Goal: Register for event/course

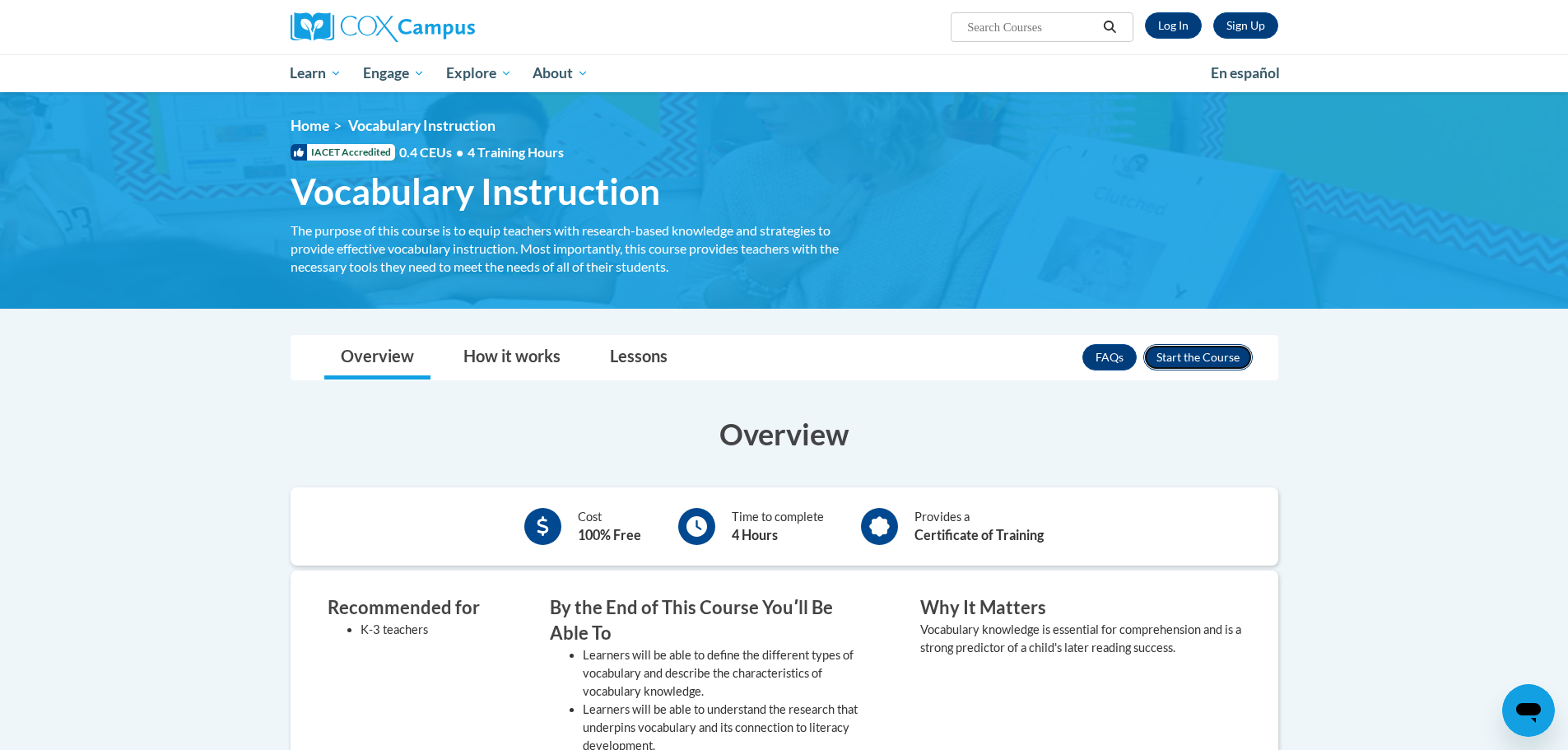
click at [1222, 348] on button "Enroll" at bounding box center [1199, 357] width 110 height 26
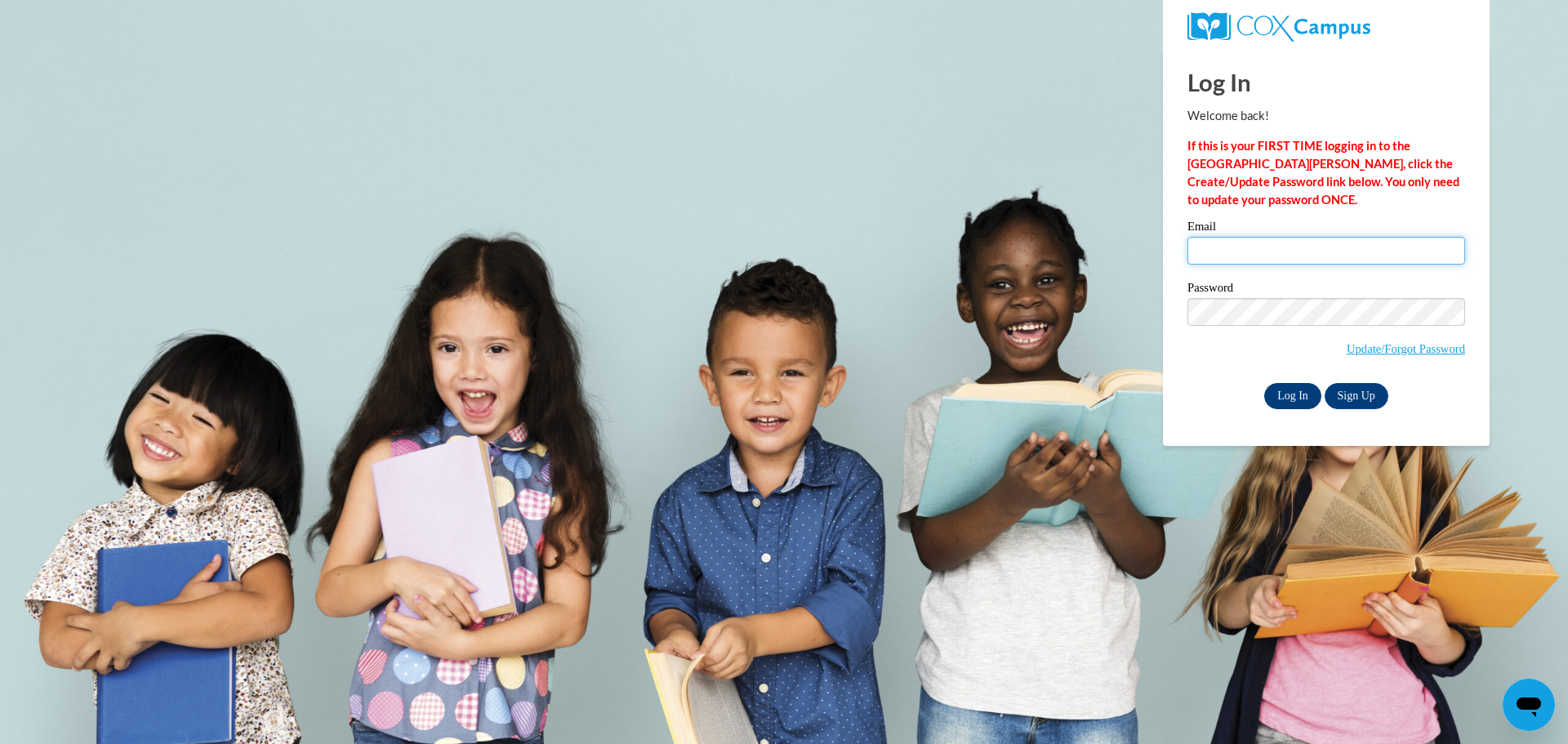
type input "lees@hjt1.org"
click at [1283, 387] on input "Log In" at bounding box center [1293, 396] width 57 height 26
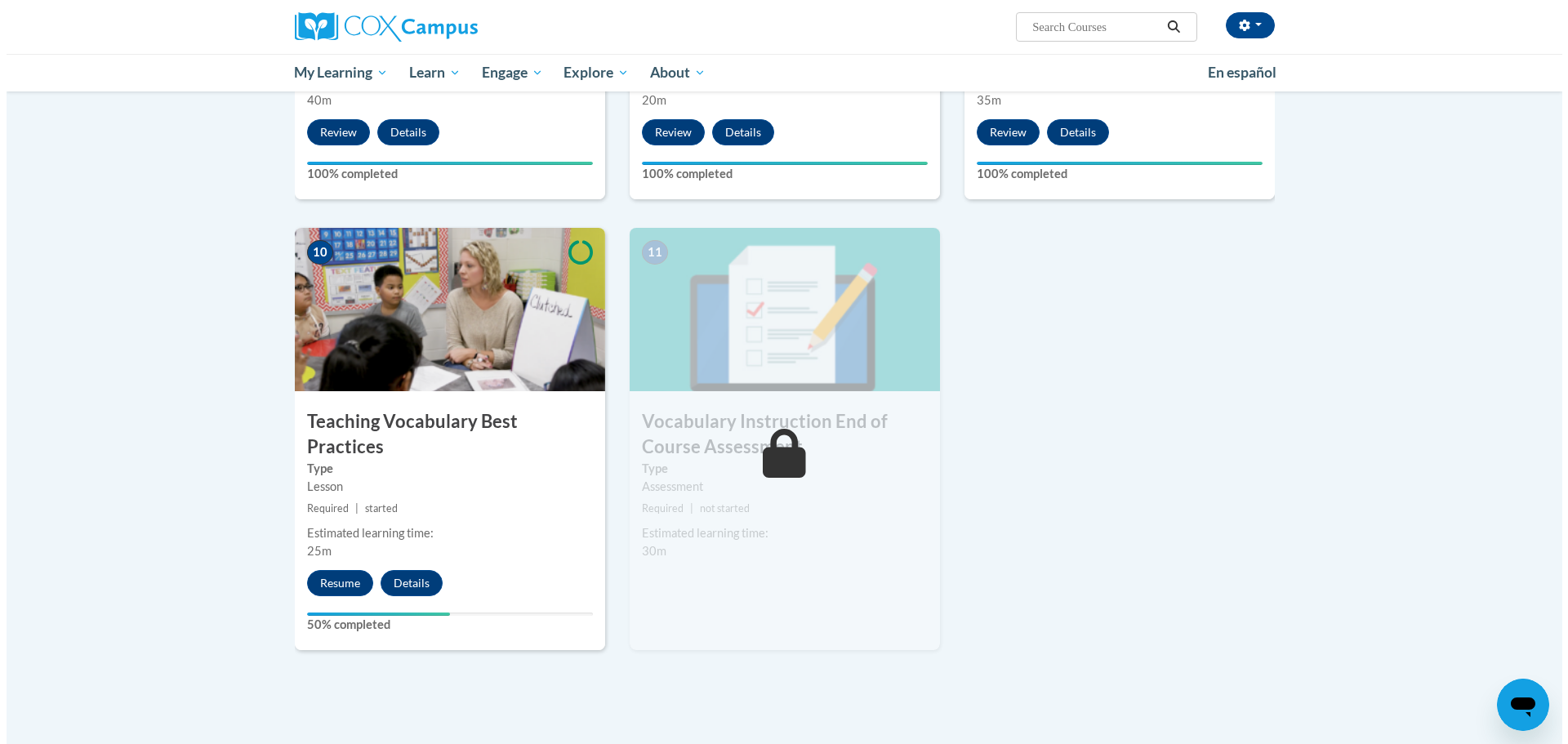
scroll to position [1633, 0]
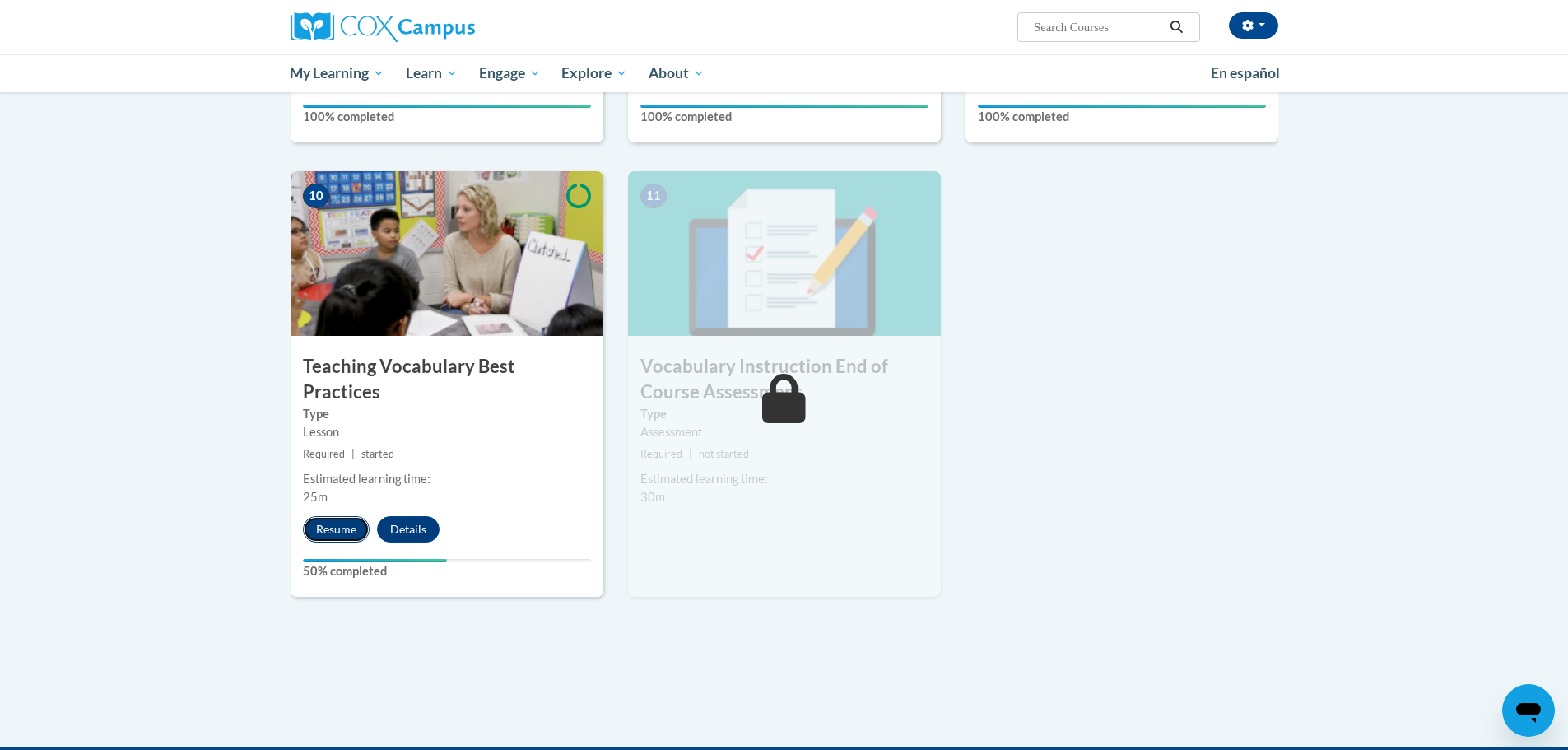
click at [334, 516] on button "Resume" at bounding box center [336, 529] width 67 height 26
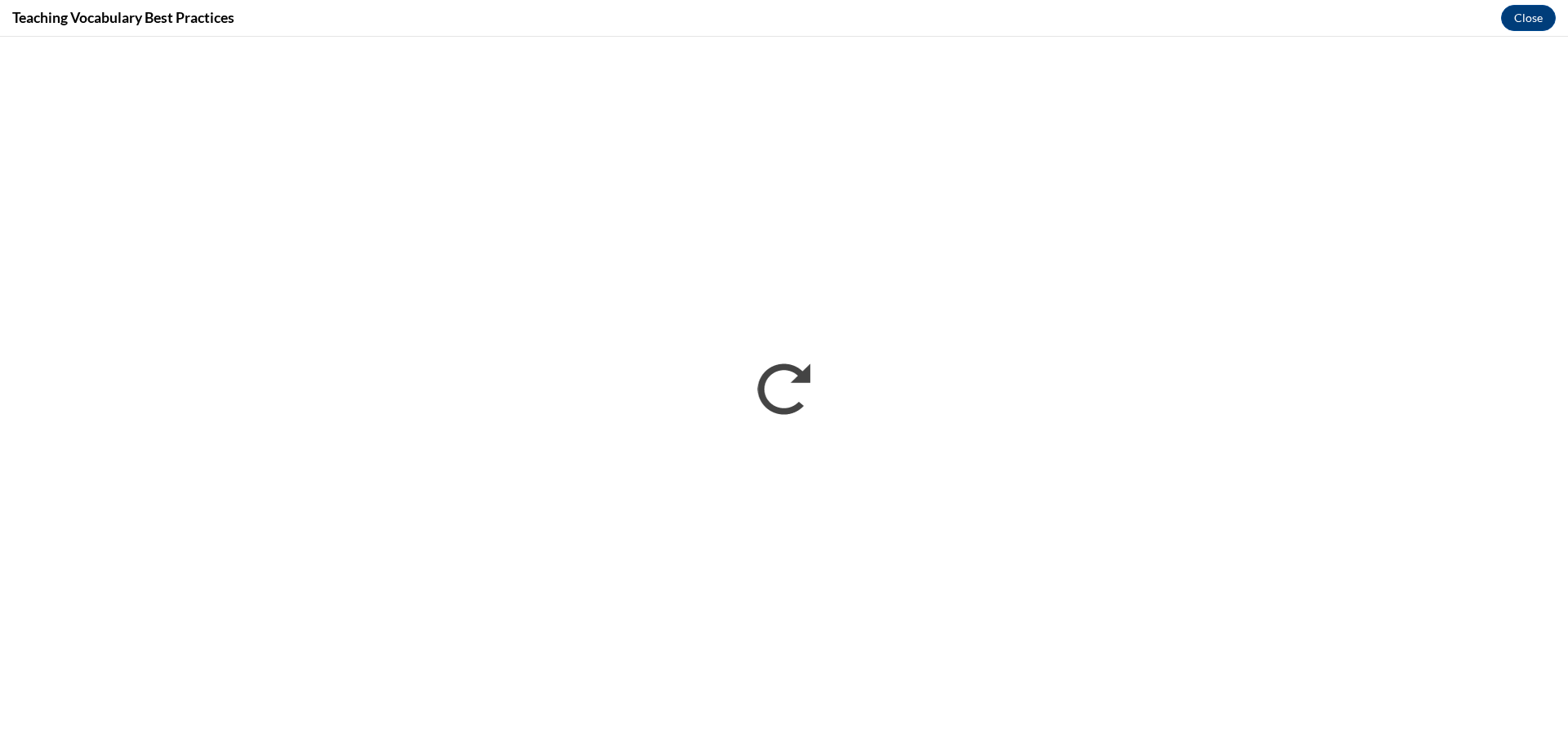
scroll to position [0, 0]
